Goal: Information Seeking & Learning: Learn about a topic

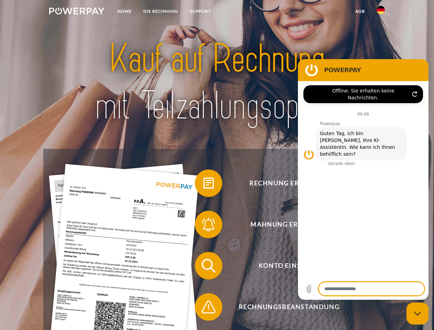
click at [77, 12] on img at bounding box center [76, 11] width 55 height 7
click at [381, 12] on img at bounding box center [381, 10] width 8 height 8
click at [360, 11] on link "agb" at bounding box center [360, 11] width 21 height 12
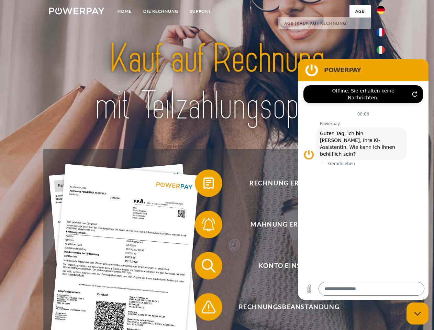
click at [204, 185] on span at bounding box center [198, 183] width 34 height 34
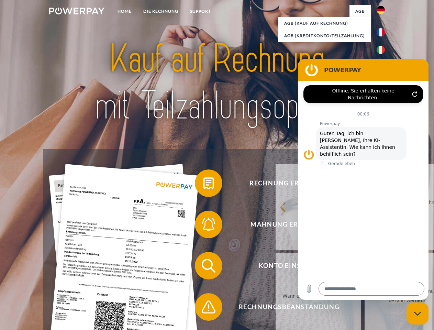
click at [204, 226] on div "Rechnung erhalten? Mahnung erhalten? Konto einsehen" at bounding box center [216, 286] width 347 height 275
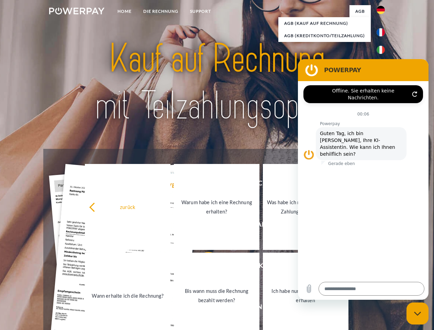
click at [204, 267] on link "Bis wann muss die Rechnung bezahlt werden?" at bounding box center [217, 296] width 86 height 86
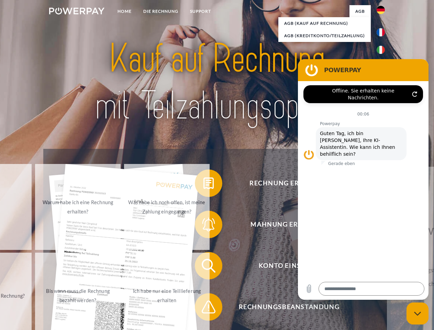
click at [204, 308] on span at bounding box center [198, 307] width 34 height 34
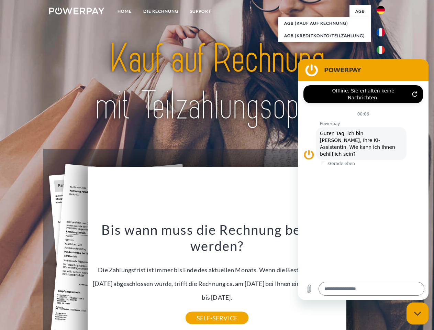
click at [418, 314] on icon "Messaging-Fenster schließen" at bounding box center [417, 313] width 7 height 4
type textarea "*"
